Goal: Complete application form

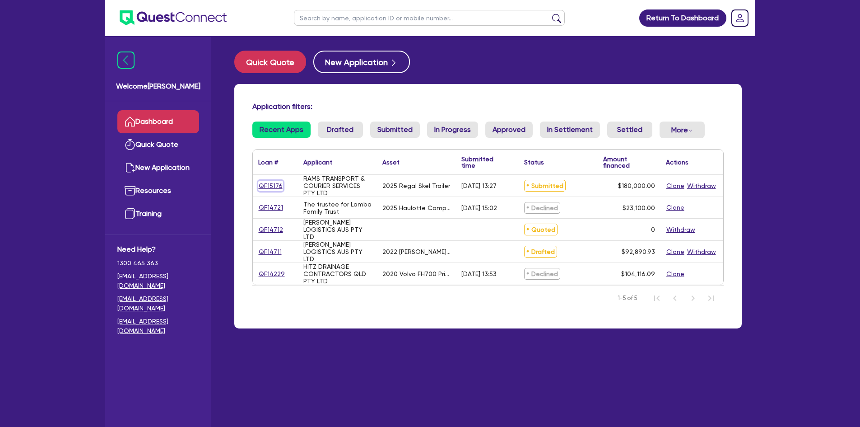
click at [269, 187] on link "QF15176" at bounding box center [270, 186] width 25 height 10
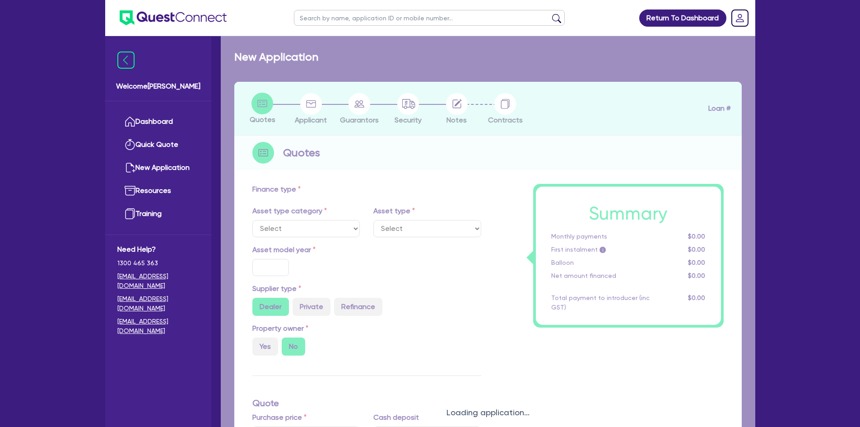
select select "PRIMARY_ASSETS"
type input "2025"
radio input "true"
type input "180,000"
type input "4"
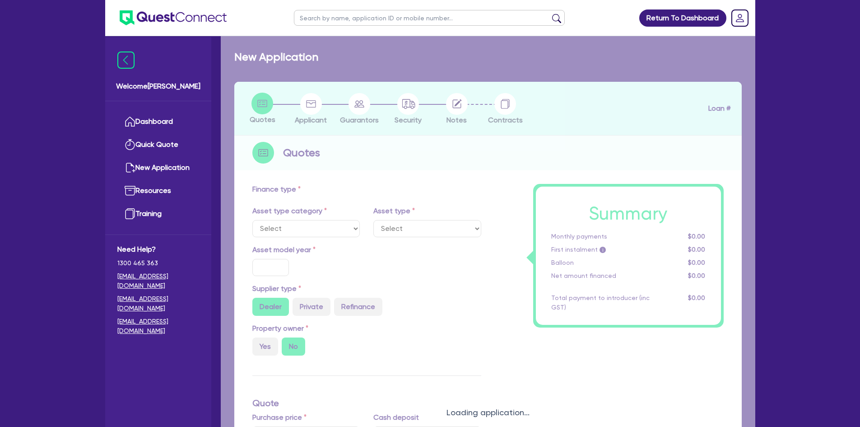
type input "7,200"
type input "17"
select select "TRAILERS"
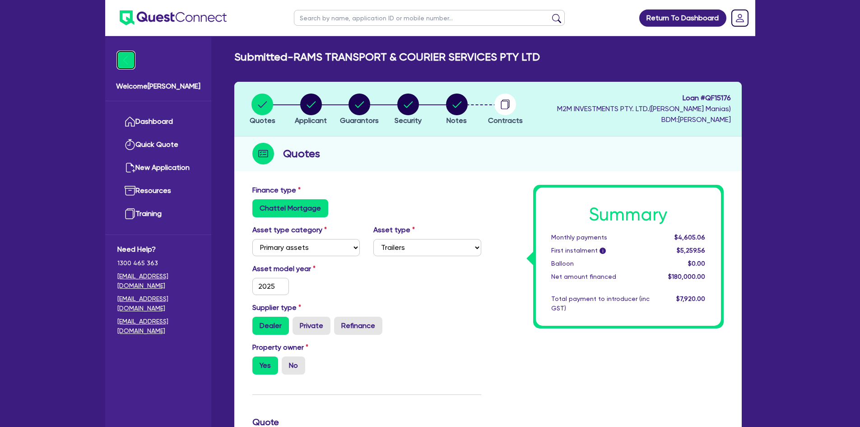
click at [126, 63] on img at bounding box center [125, 59] width 17 height 17
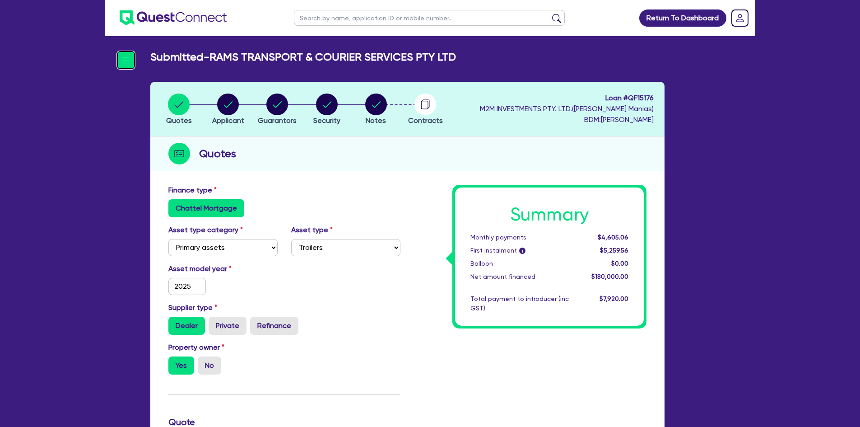
click at [127, 62] on img at bounding box center [125, 59] width 17 height 17
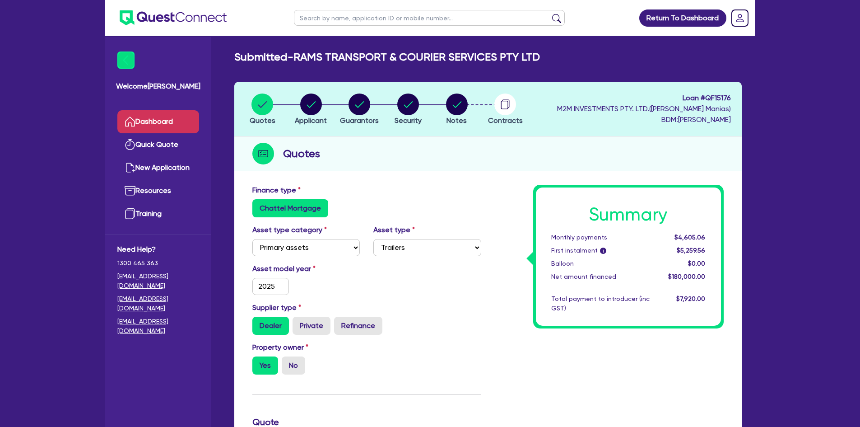
click at [167, 120] on link "Dashboard" at bounding box center [158, 121] width 82 height 23
